Goal: Find specific page/section: Find specific page/section

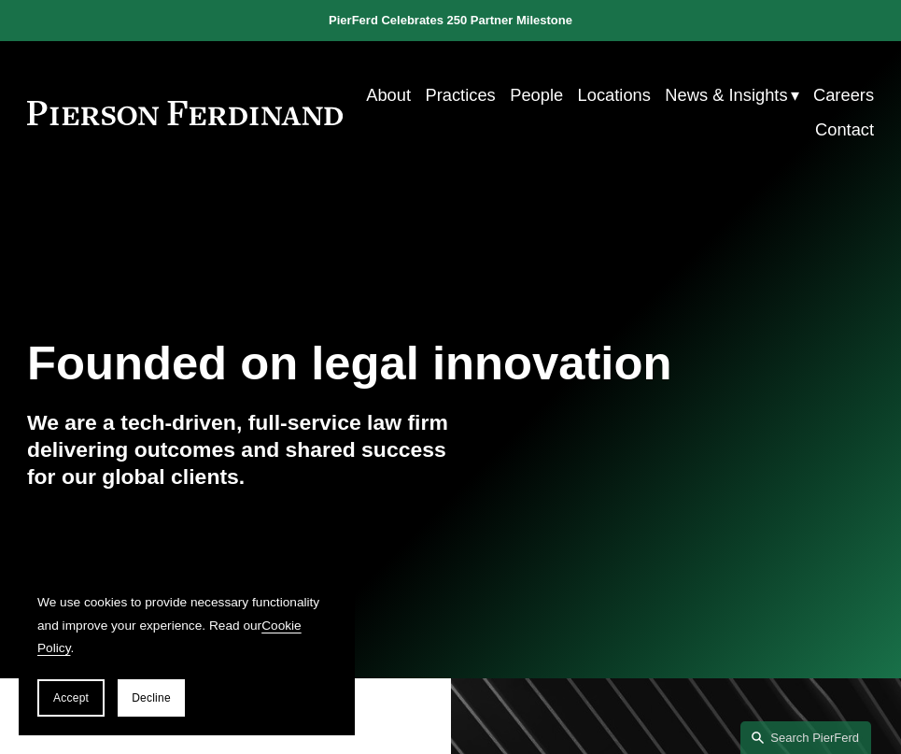
click at [651, 91] on link "Locations" at bounding box center [614, 95] width 73 height 35
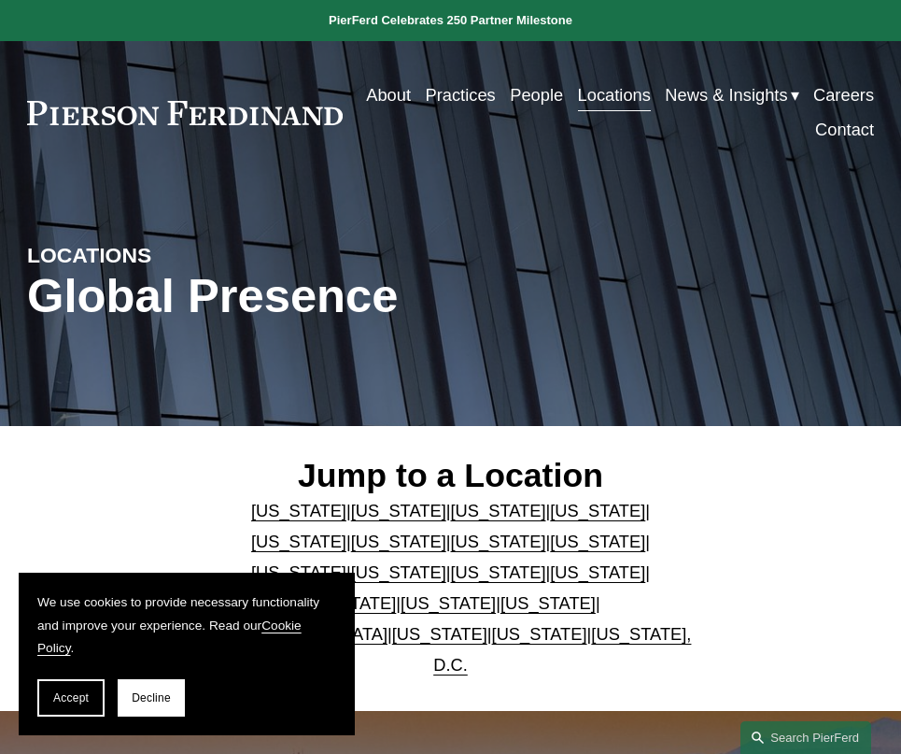
click at [503, 624] on link "[US_STATE]" at bounding box center [539, 634] width 95 height 20
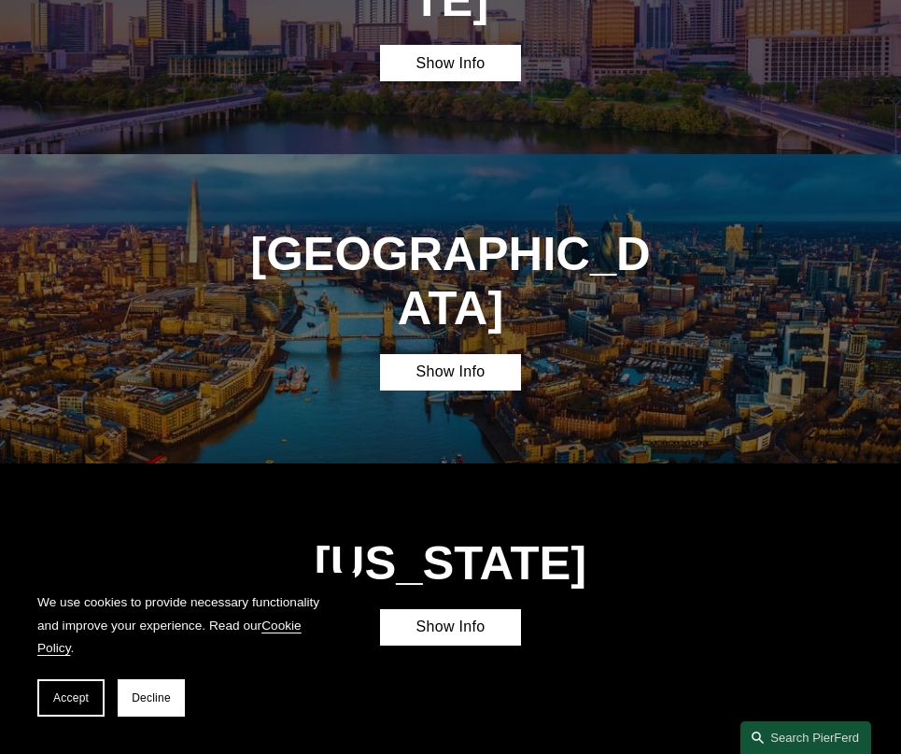
scroll to position [5078, 0]
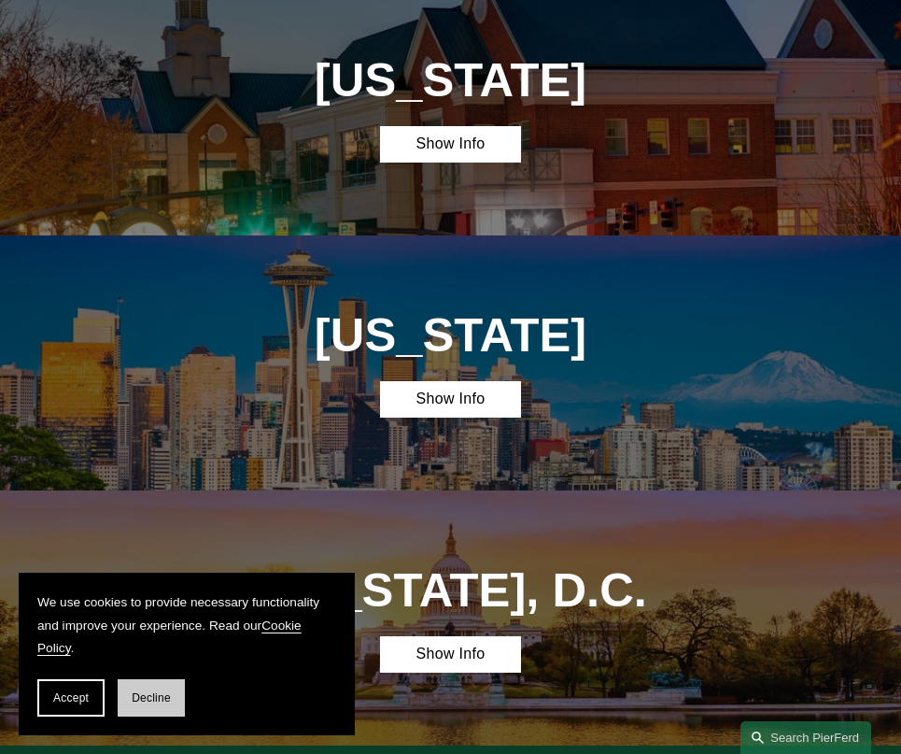
click at [163, 693] on span "Decline" at bounding box center [151, 697] width 39 height 13
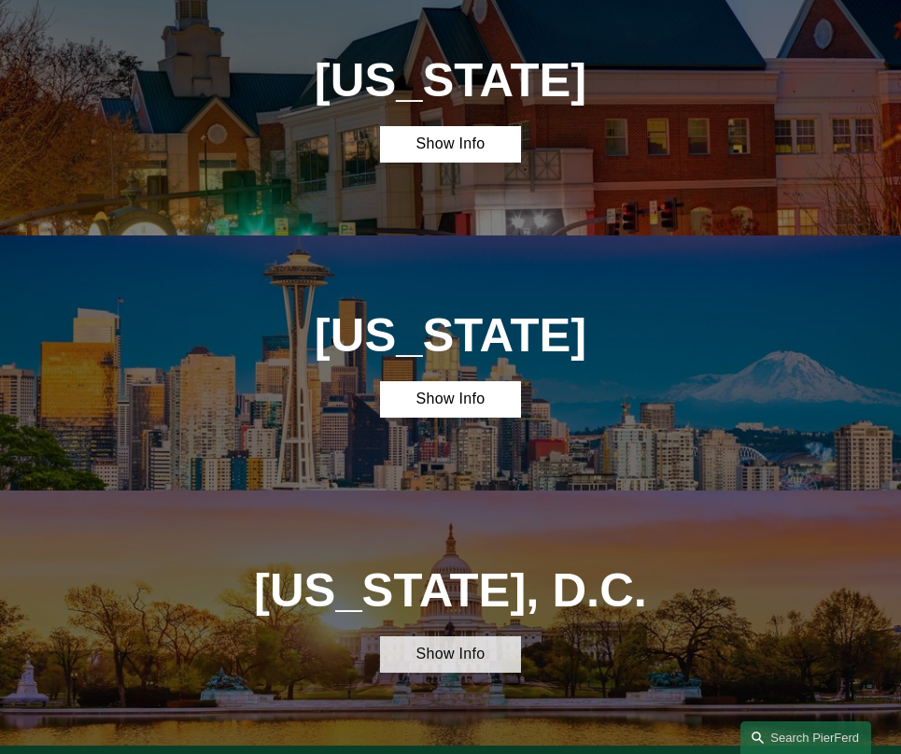
click at [450, 636] on link "Show Info" at bounding box center [450, 654] width 141 height 36
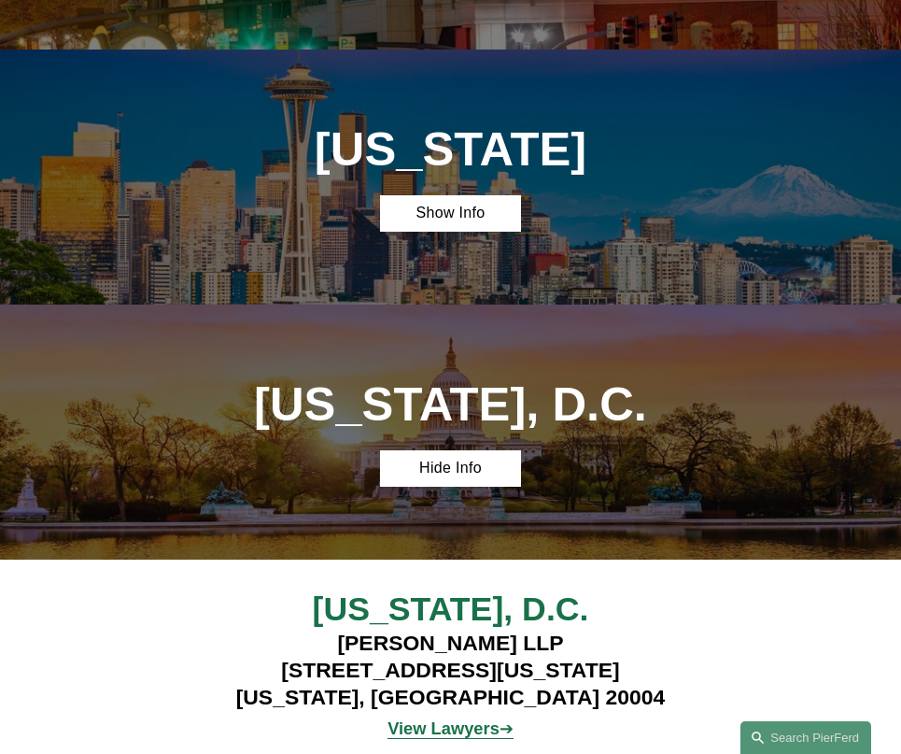
scroll to position [5265, 0]
